Goal: Information Seeking & Learning: Learn about a topic

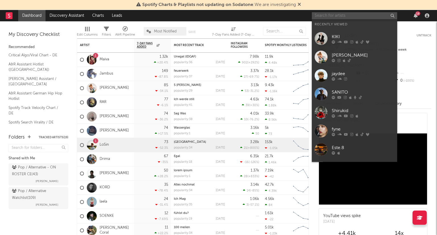
click at [329, 16] on input "text" at bounding box center [354, 15] width 85 height 7
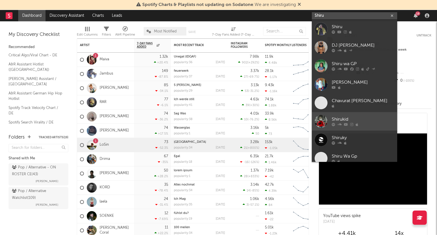
type input "Shiru"
click at [368, 117] on div "Shirukid" at bounding box center [362, 119] width 63 height 7
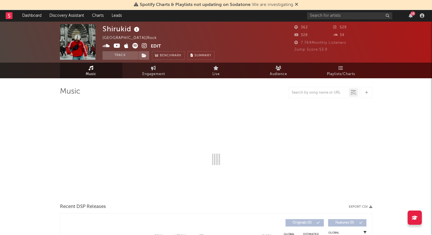
select select "1w"
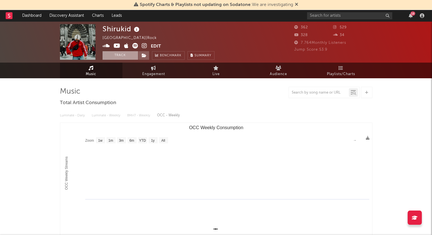
click at [119, 57] on button "Track" at bounding box center [121, 55] width 36 height 9
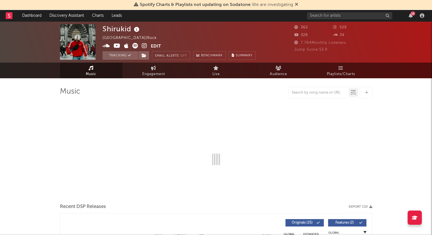
select select "1w"
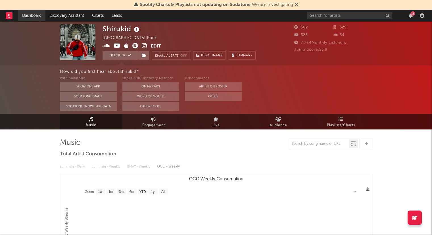
click at [36, 14] on link "Dashboard" at bounding box center [31, 15] width 27 height 11
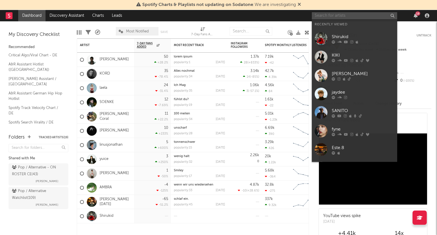
click at [344, 16] on input "text" at bounding box center [354, 15] width 85 height 7
click at [350, 56] on div "KIKI" at bounding box center [362, 55] width 63 height 7
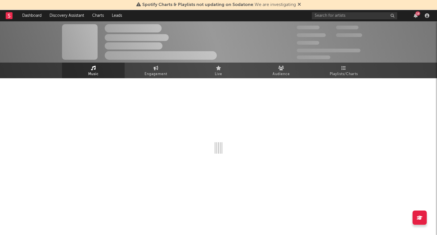
select select "6m"
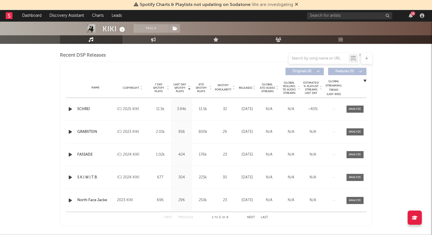
scroll to position [199, 0]
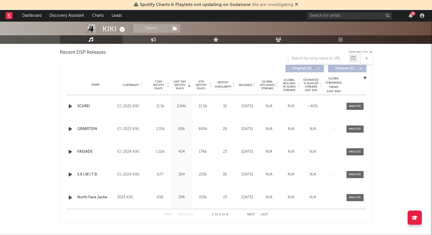
click at [254, 85] on icon at bounding box center [254, 86] width 3 height 2
click at [296, 3] on icon at bounding box center [296, 4] width 3 height 5
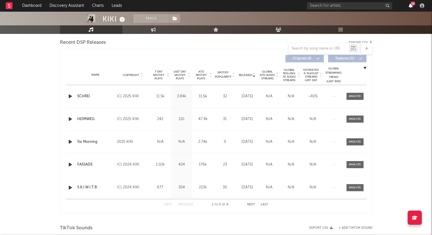
click at [411, 6] on icon "button" at bounding box center [411, 5] width 4 height 5
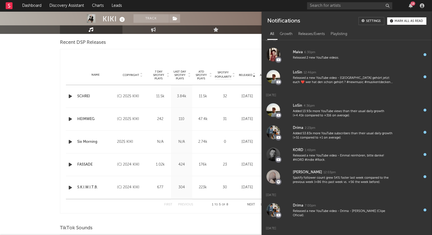
scroll to position [0, 0]
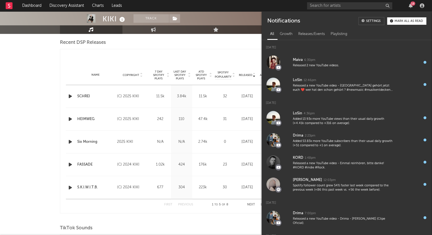
click at [399, 20] on div "Mark all as read" at bounding box center [409, 21] width 28 height 3
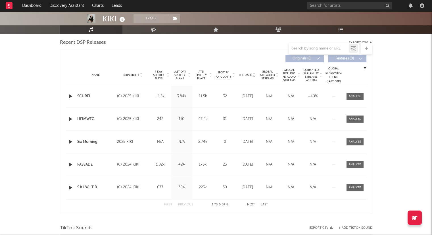
click at [409, 5] on div at bounding box center [411, 5] width 9 height 5
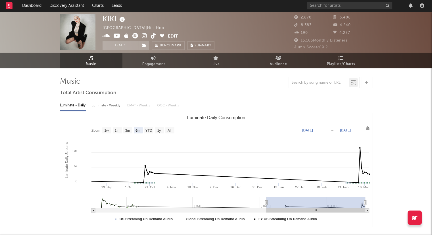
click at [154, 36] on icon at bounding box center [153, 36] width 5 height 6
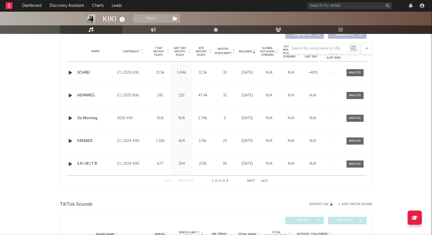
scroll to position [227, 0]
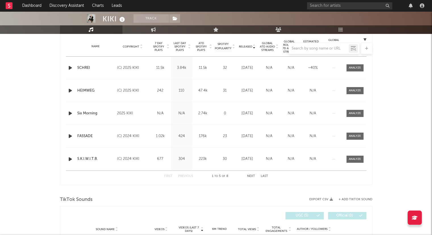
click at [252, 178] on div "First Previous 1 to 5 of 8 Next Last" at bounding box center [216, 176] width 104 height 11
click at [252, 175] on button "Next" at bounding box center [251, 176] width 8 height 3
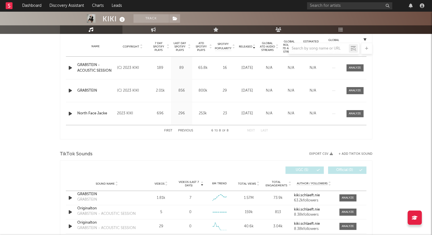
click at [166, 130] on button "First" at bounding box center [168, 130] width 8 height 3
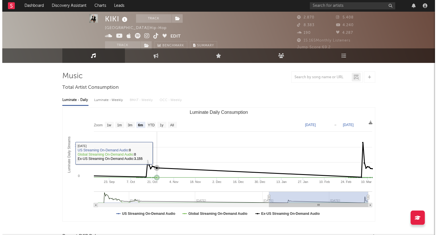
scroll to position [0, 0]
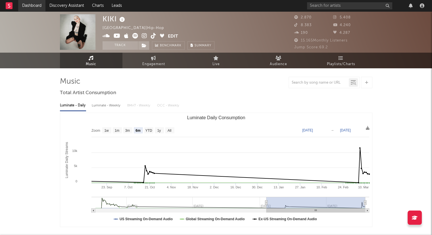
click at [36, 8] on link "Dashboard" at bounding box center [31, 5] width 27 height 11
